Goal: Task Accomplishment & Management: Manage account settings

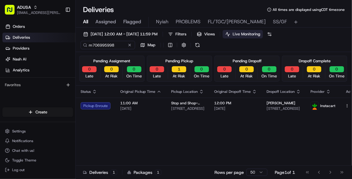
click at [131, 45] on button at bounding box center [130, 45] width 6 height 6
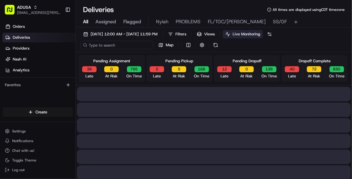
click at [120, 45] on input at bounding box center [117, 45] width 73 height 8
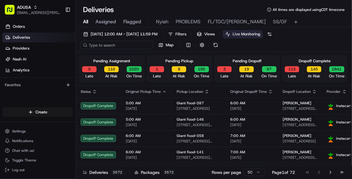
paste input "m705074296"
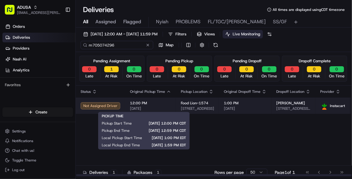
type input "m705074296"
click at [148, 108] on span "[DATE]" at bounding box center [150, 108] width 41 height 5
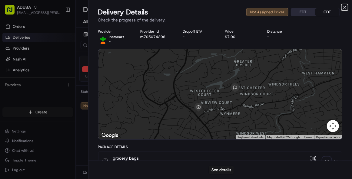
click at [345, 8] on icon "button" at bounding box center [344, 7] width 5 height 5
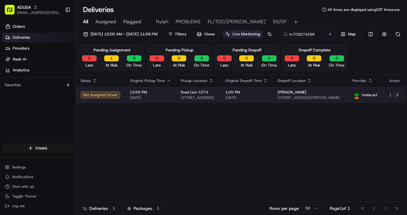
click at [352, 99] on button at bounding box center [397, 95] width 7 height 7
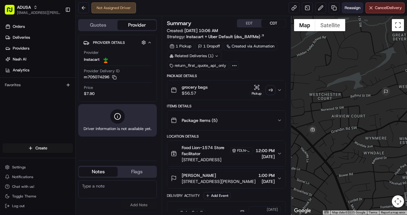
click at [348, 5] on span "Reassign" at bounding box center [353, 7] width 16 height 5
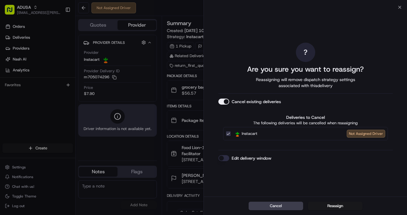
click at [224, 158] on button "Edit delivery window" at bounding box center [223, 158] width 11 height 6
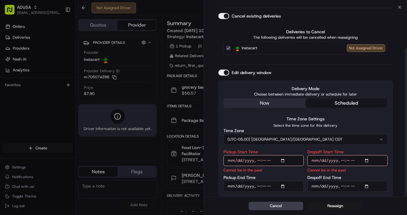
scroll to position [52, 0]
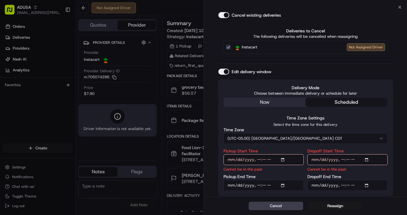
click at [283, 160] on input "Pickup Start Time" at bounding box center [264, 160] width 80 height 11
type input "[DATE]T14:00"
click at [367, 160] on input "Dropoff Start Time" at bounding box center [348, 160] width 80 height 11
type input "[DATE]T14:00"
click at [284, 185] on input "Pickup End Time" at bounding box center [264, 185] width 80 height 11
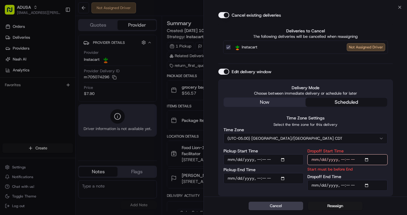
type input "[DATE]T14:30"
click at [368, 185] on input "Dropoff End Time" at bounding box center [348, 185] width 80 height 11
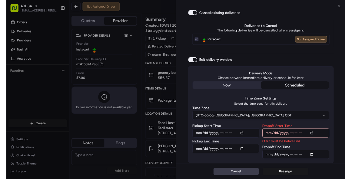
scroll to position [45, 0]
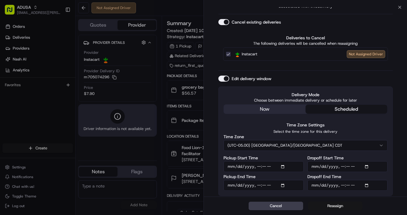
type input "[DATE]T15:00"
click at [330, 207] on button "Reassign" at bounding box center [335, 206] width 55 height 8
